Goal: Information Seeking & Learning: Learn about a topic

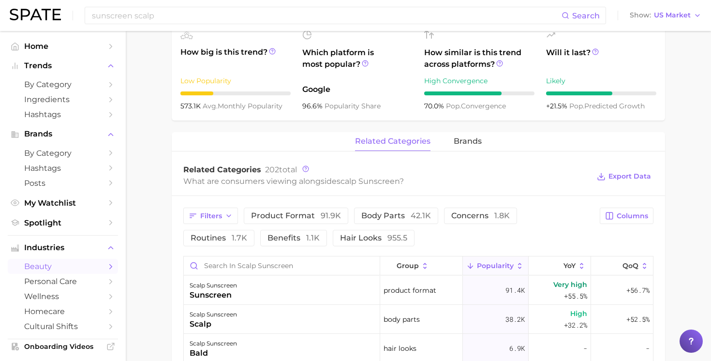
scroll to position [349, 0]
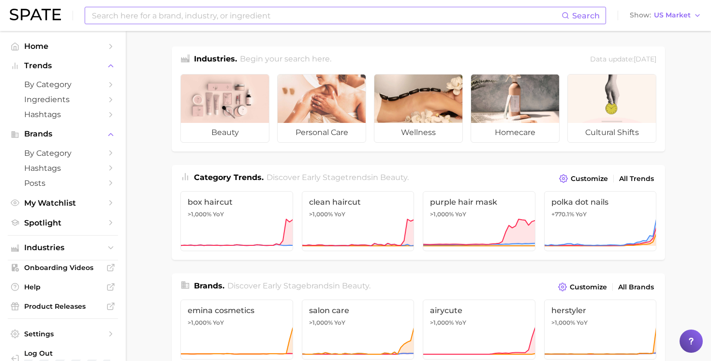
click at [143, 21] on input at bounding box center [326, 15] width 471 height 16
type input "s"
type input "sunscreen scalp"
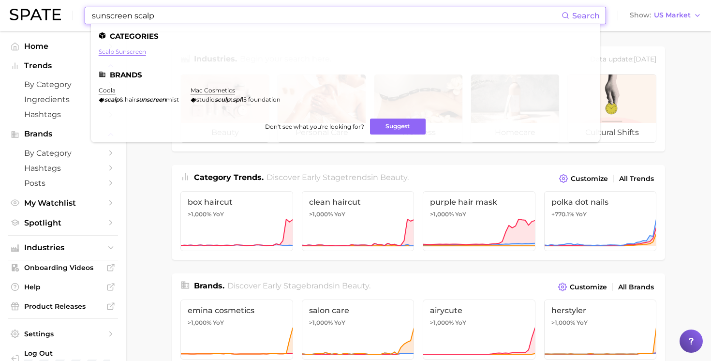
click at [133, 52] on link "scalp sunscreen" at bounding box center [122, 51] width 47 height 7
